Goal: Task Accomplishment & Management: Use online tool/utility

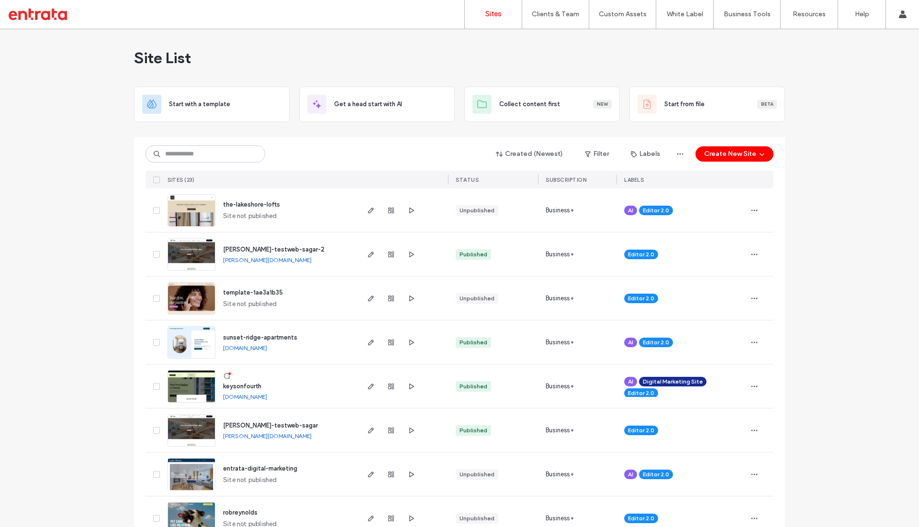
click at [254, 204] on span "the-lakeshore-lofts" at bounding box center [251, 204] width 57 height 7
click at [615, 56] on label "Custom Sections" at bounding box center [621, 60] width 51 height 8
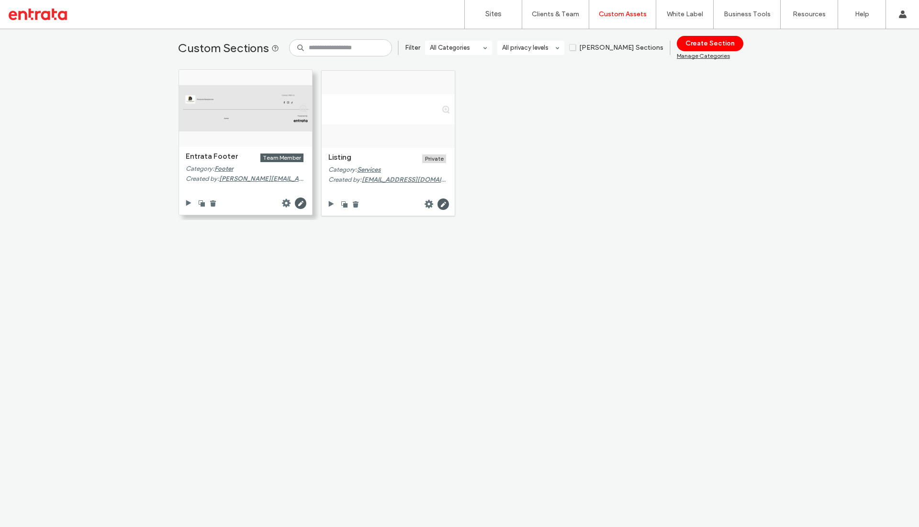
click at [245, 115] on div at bounding box center [245, 108] width 133 height 46
click at [246, 180] on span "[PERSON_NAME][EMAIL_ADDRESS][PERSON_NAME][DOMAIN_NAME]" at bounding box center [324, 178] width 211 height 7
type input "**********"
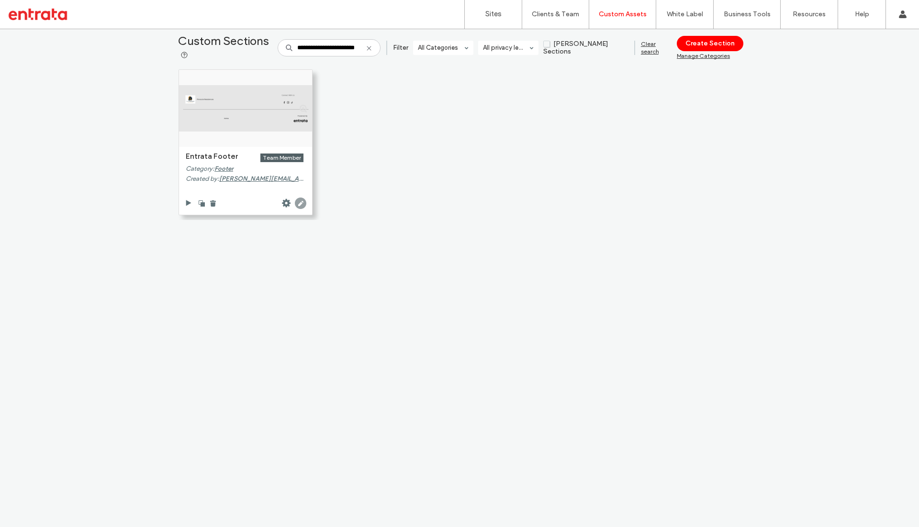
click at [296, 204] on icon at bounding box center [300, 203] width 11 height 11
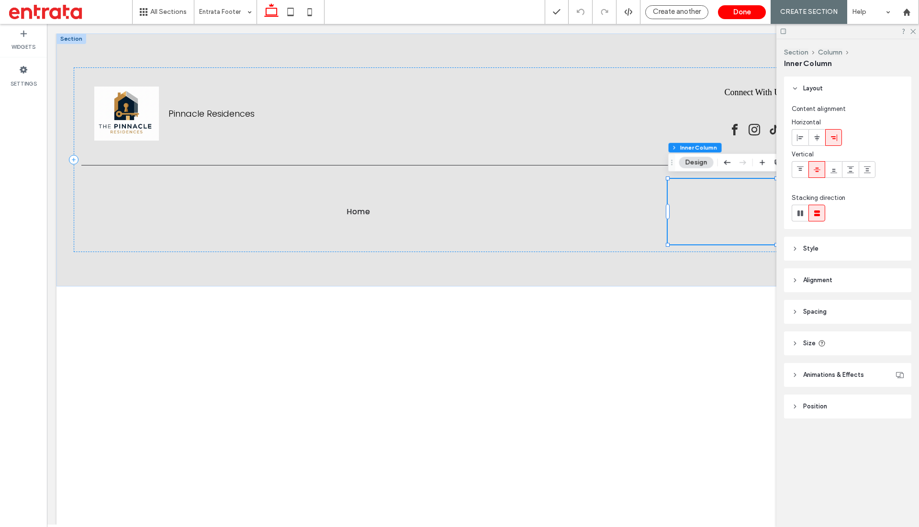
click at [917, 31] on div at bounding box center [847, 31] width 143 height 15
click at [916, 31] on div at bounding box center [847, 31] width 143 height 15
click at [912, 31] on icon at bounding box center [912, 31] width 6 height 6
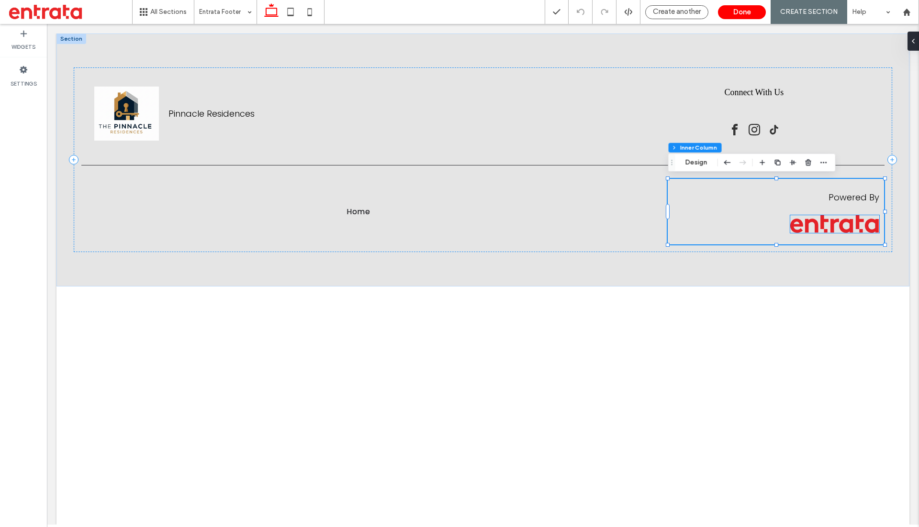
click at [818, 230] on img at bounding box center [834, 224] width 89 height 18
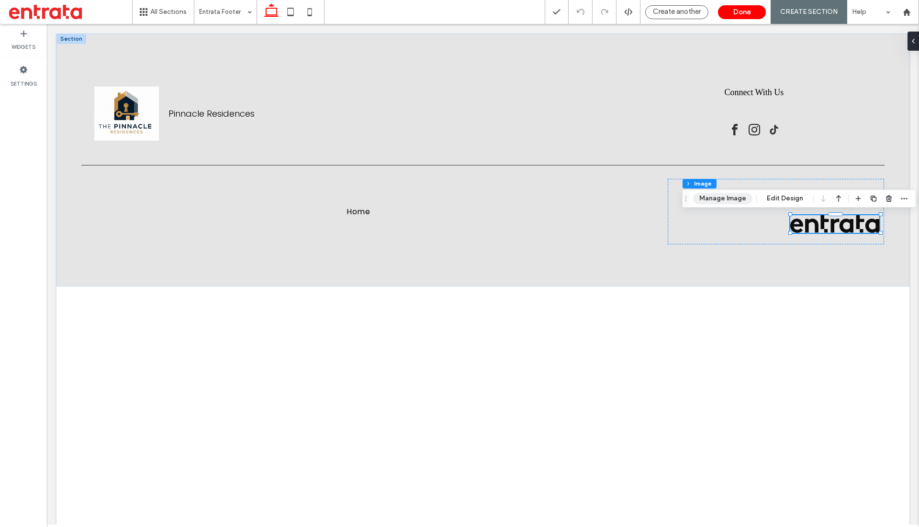
click at [721, 199] on button "Manage Image" at bounding box center [722, 198] width 59 height 11
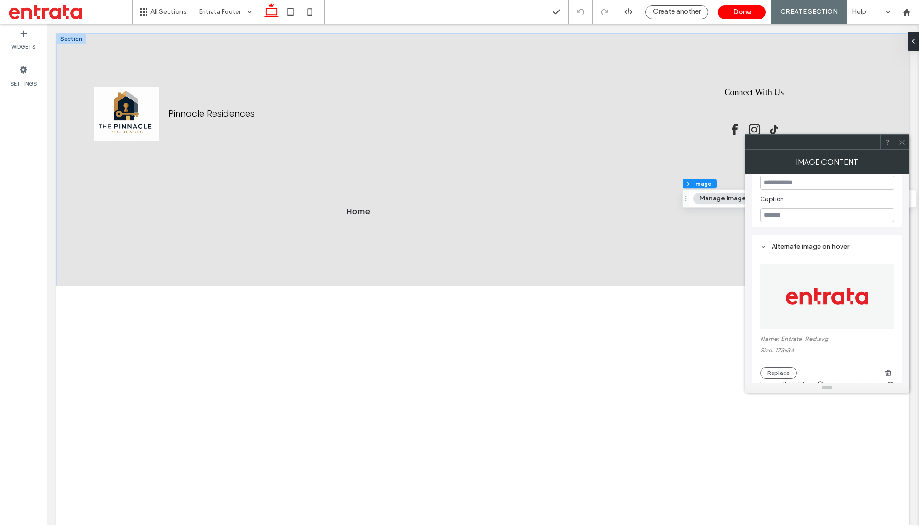
scroll to position [296, 0]
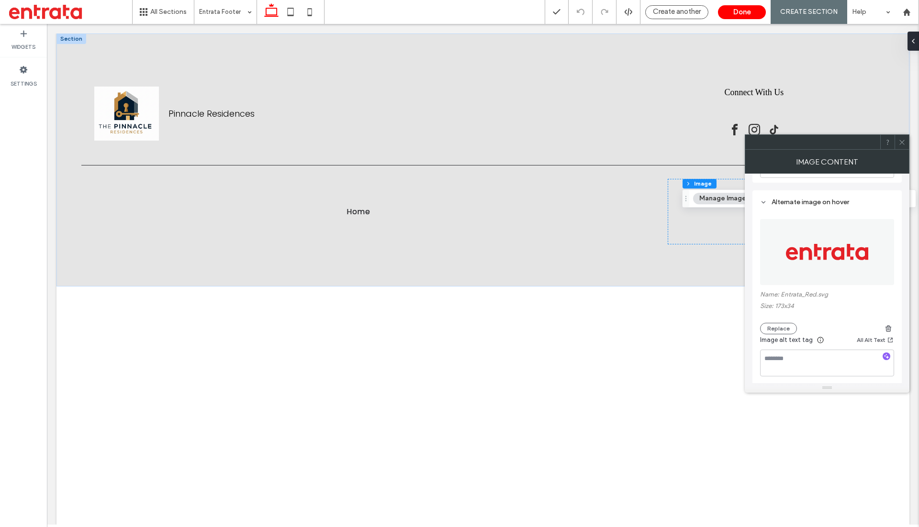
click at [808, 295] on label "Name: Entrata_Red.svg" at bounding box center [827, 296] width 134 height 12
click at [669, 246] on div "Pinnacle Residences Connect With Us Home Powered By" at bounding box center [483, 159] width 819 height 185
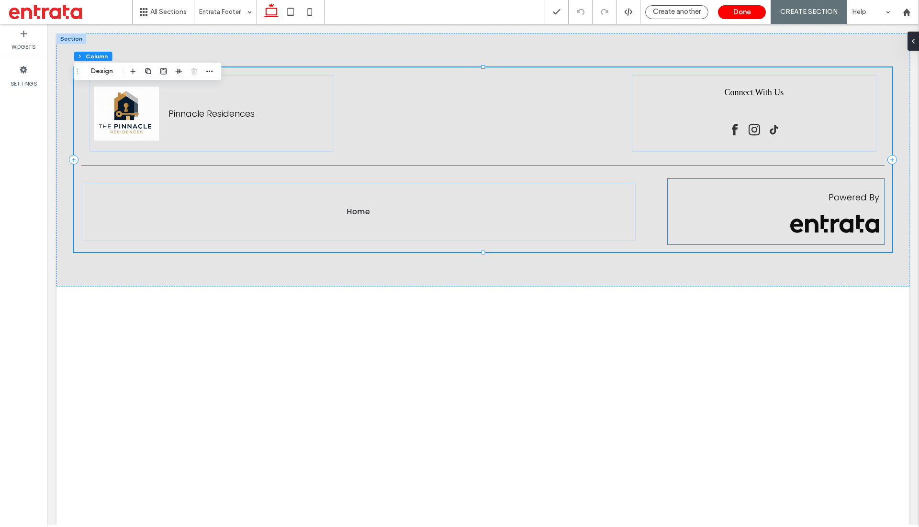
click at [734, 204] on div "Powered By" at bounding box center [776, 212] width 216 height 66
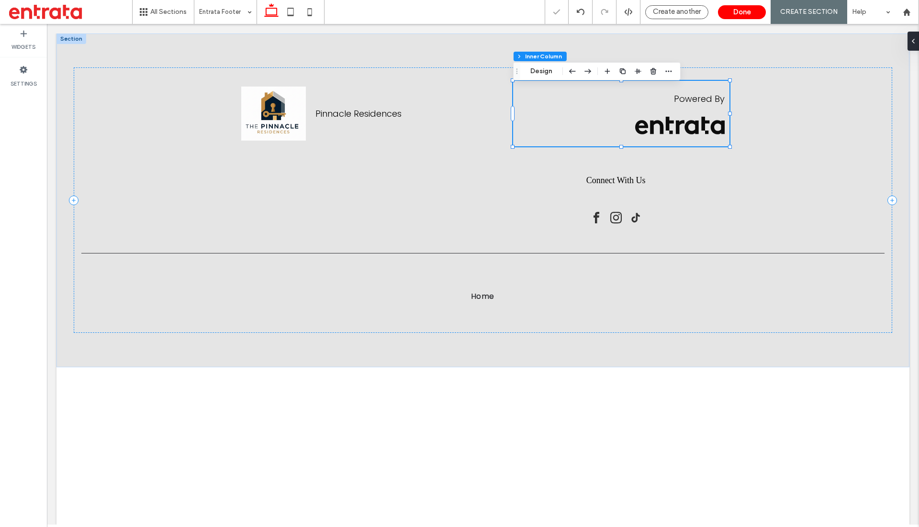
click at [546, 81] on div at bounding box center [621, 81] width 216 height 0
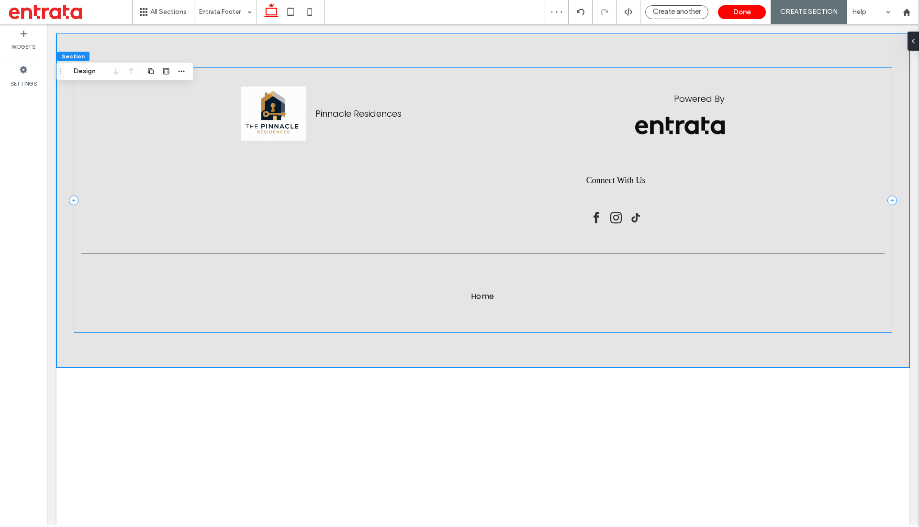
click at [582, 112] on div "Powered By" at bounding box center [621, 114] width 216 height 66
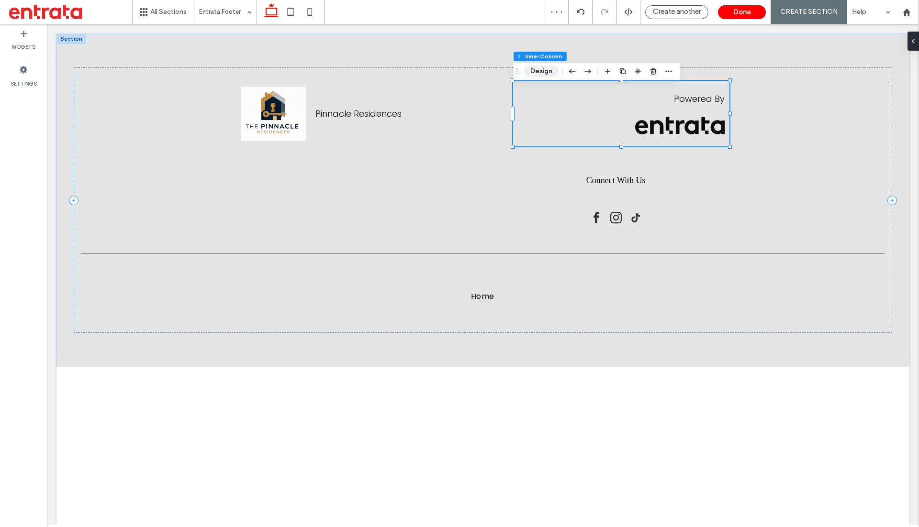
click at [539, 68] on button "Design" at bounding box center [541, 71] width 34 height 11
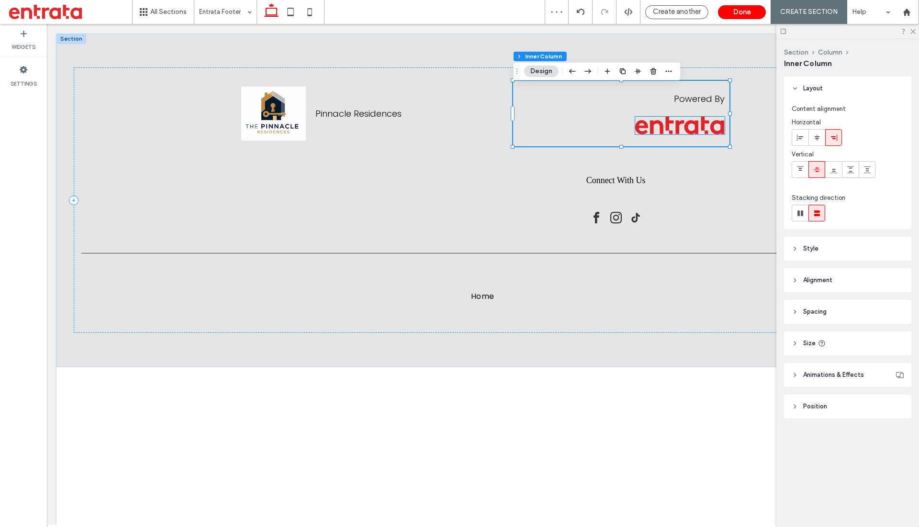
click at [675, 123] on img at bounding box center [679, 126] width 89 height 18
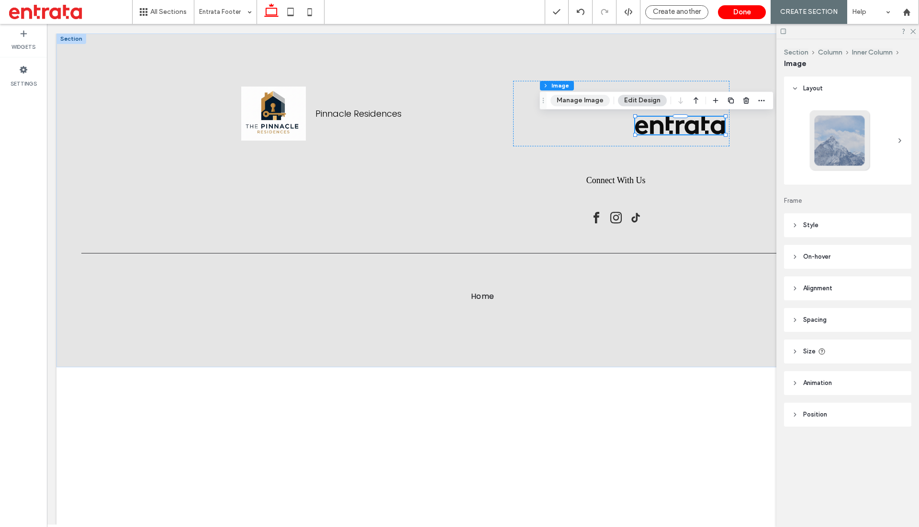
click at [577, 97] on button "Manage Image" at bounding box center [579, 100] width 59 height 11
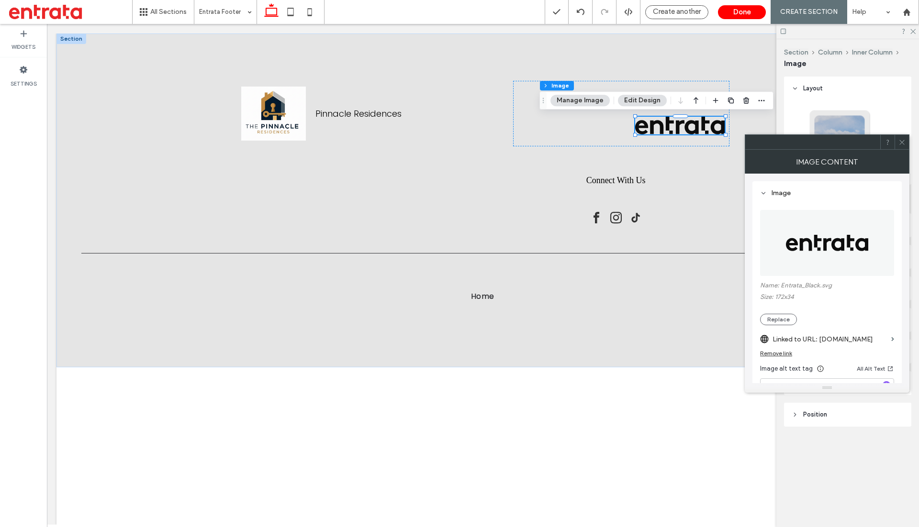
scroll to position [18, 0]
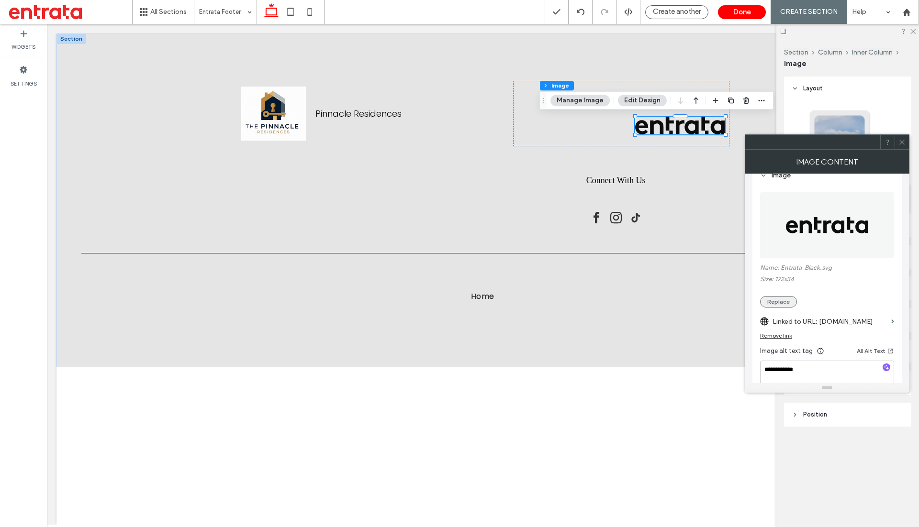
click at [782, 297] on button "Replace" at bounding box center [778, 301] width 37 height 11
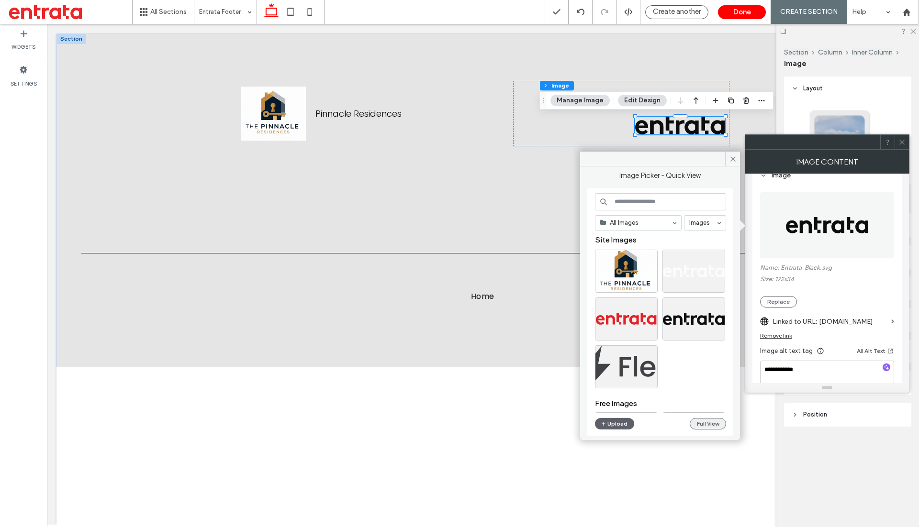
click at [707, 423] on button "Full View" at bounding box center [708, 423] width 36 height 11
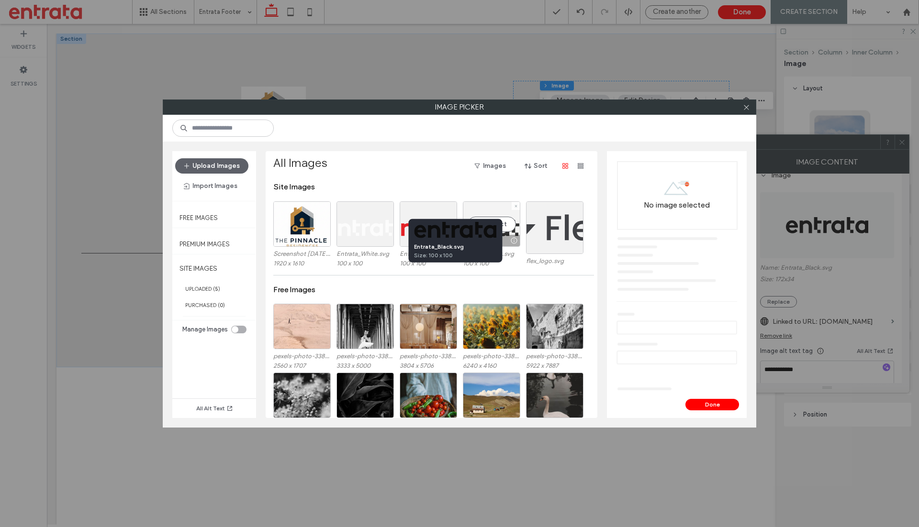
click at [516, 242] on div at bounding box center [514, 241] width 12 height 8
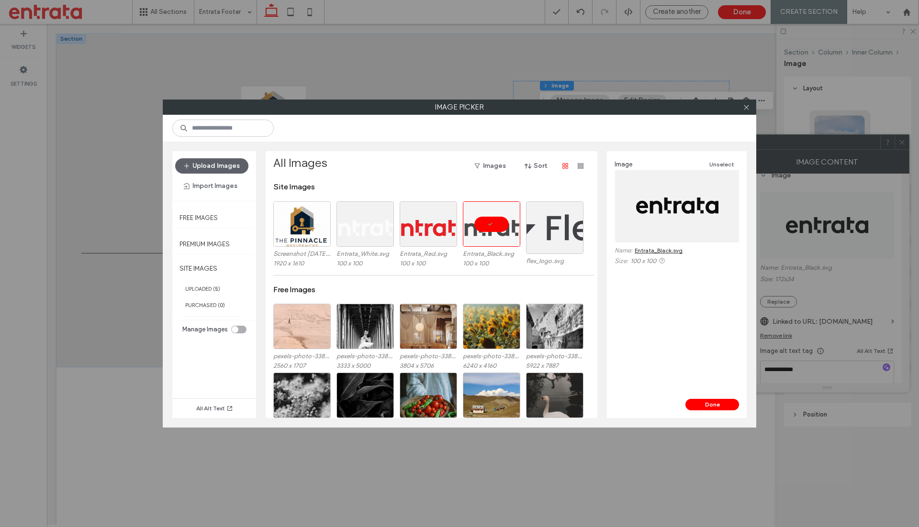
click at [663, 251] on link "Entrata_Black.svg" at bounding box center [659, 251] width 48 height 10
click at [386, 239] on div at bounding box center [387, 241] width 12 height 8
click at [652, 251] on link "Entrata_White.svg" at bounding box center [659, 251] width 48 height 10
